Goal: Information Seeking & Learning: Learn about a topic

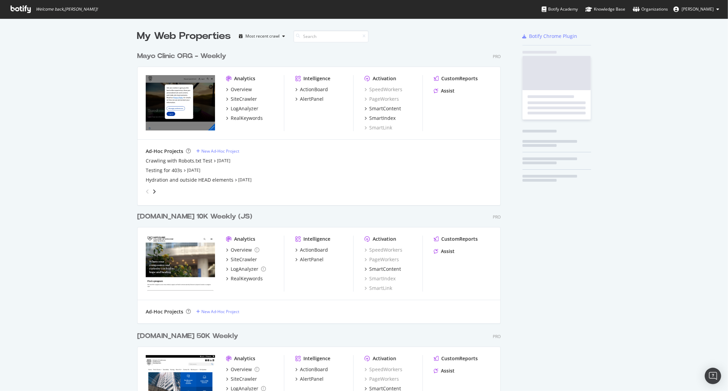
scroll to position [969, 363]
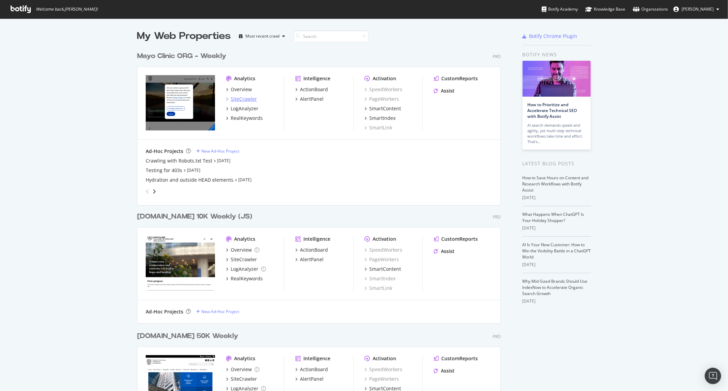
click at [237, 100] on div "SiteCrawler" at bounding box center [244, 99] width 26 height 7
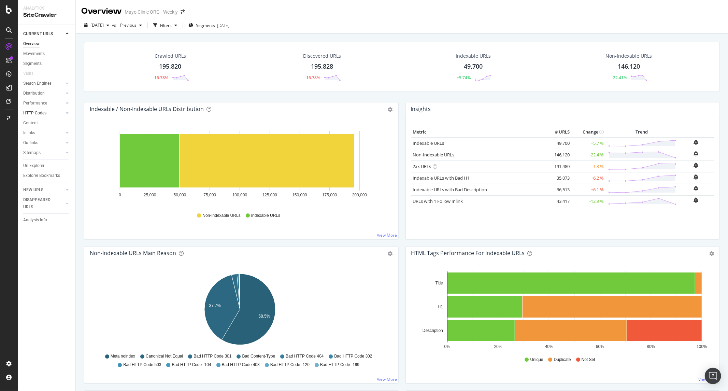
click at [47, 111] on link "HTTP Codes" at bounding box center [43, 113] width 41 height 7
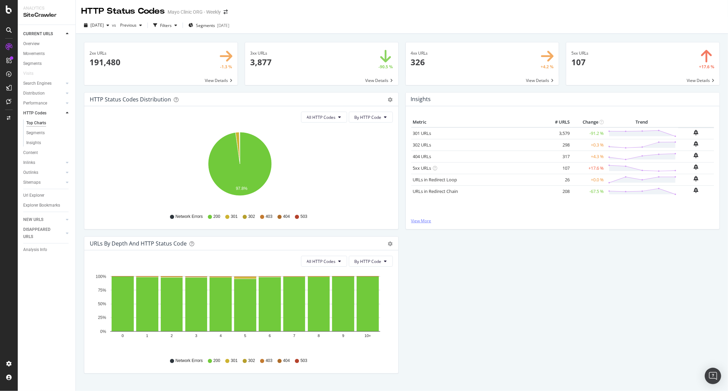
click at [421, 220] on link "View More" at bounding box center [562, 221] width 303 height 6
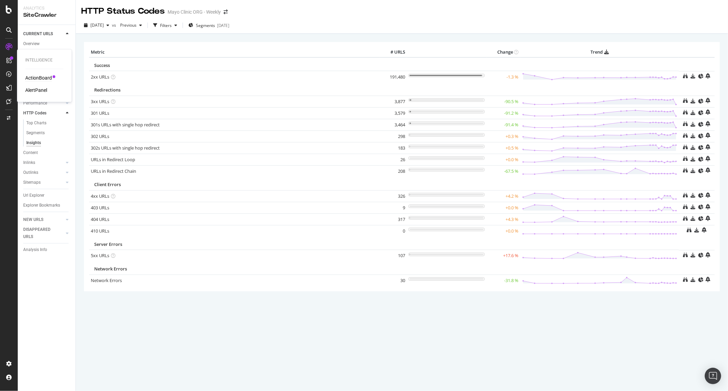
click at [50, 78] on div "ActionBoard" at bounding box center [38, 78] width 27 height 7
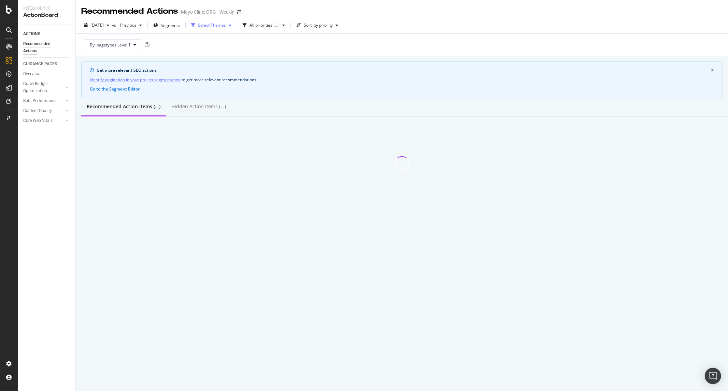
click at [226, 26] on div "Select Themes" at bounding box center [212, 25] width 28 height 4
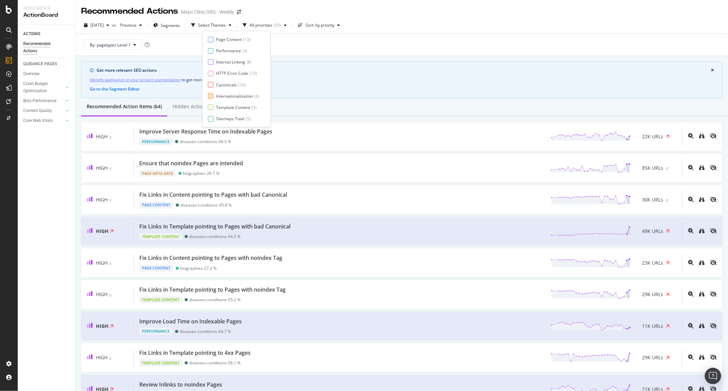
click at [227, 96] on div "Internationalization" at bounding box center [234, 96] width 37 height 6
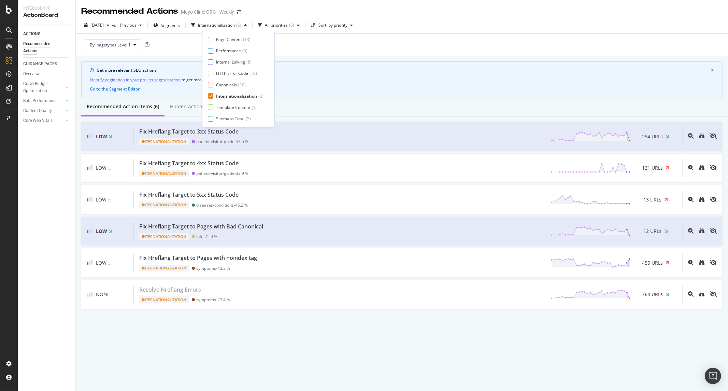
click at [417, 97] on div "Get more relevant SEO actions Identify pagination in your project segmentation …" at bounding box center [401, 79] width 641 height 37
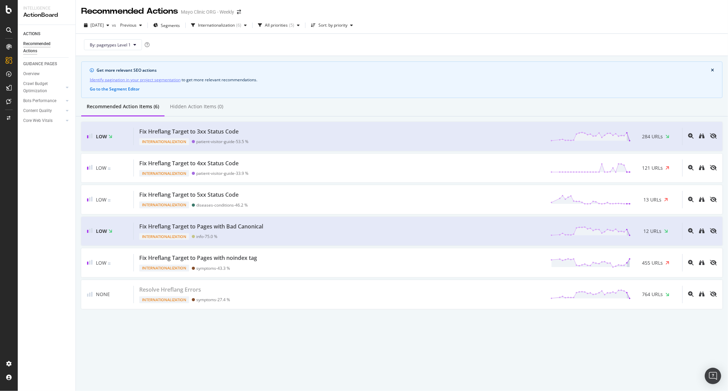
click at [129, 350] on div "Recommended Actions Mayo Clinic ORG - Weekly [DATE] vs Previous Segments Intern…" at bounding box center [402, 195] width 652 height 391
